Goal: Use online tool/utility: Use online tool/utility

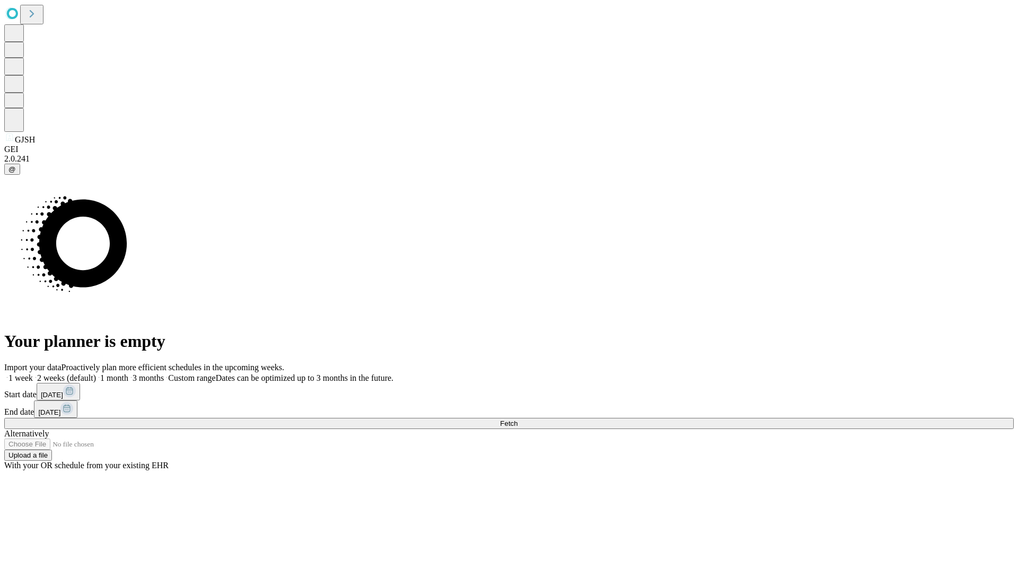
click at [517, 420] on span "Fetch" at bounding box center [508, 424] width 17 height 8
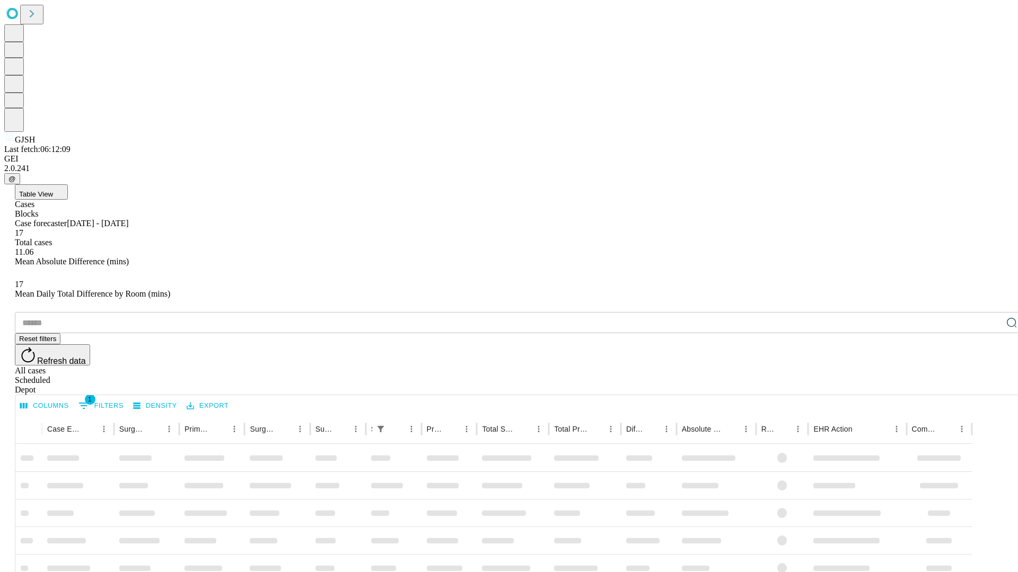
click at [53, 190] on span "Table View" at bounding box center [36, 194] width 34 height 8
